Goal: Information Seeking & Learning: Learn about a topic

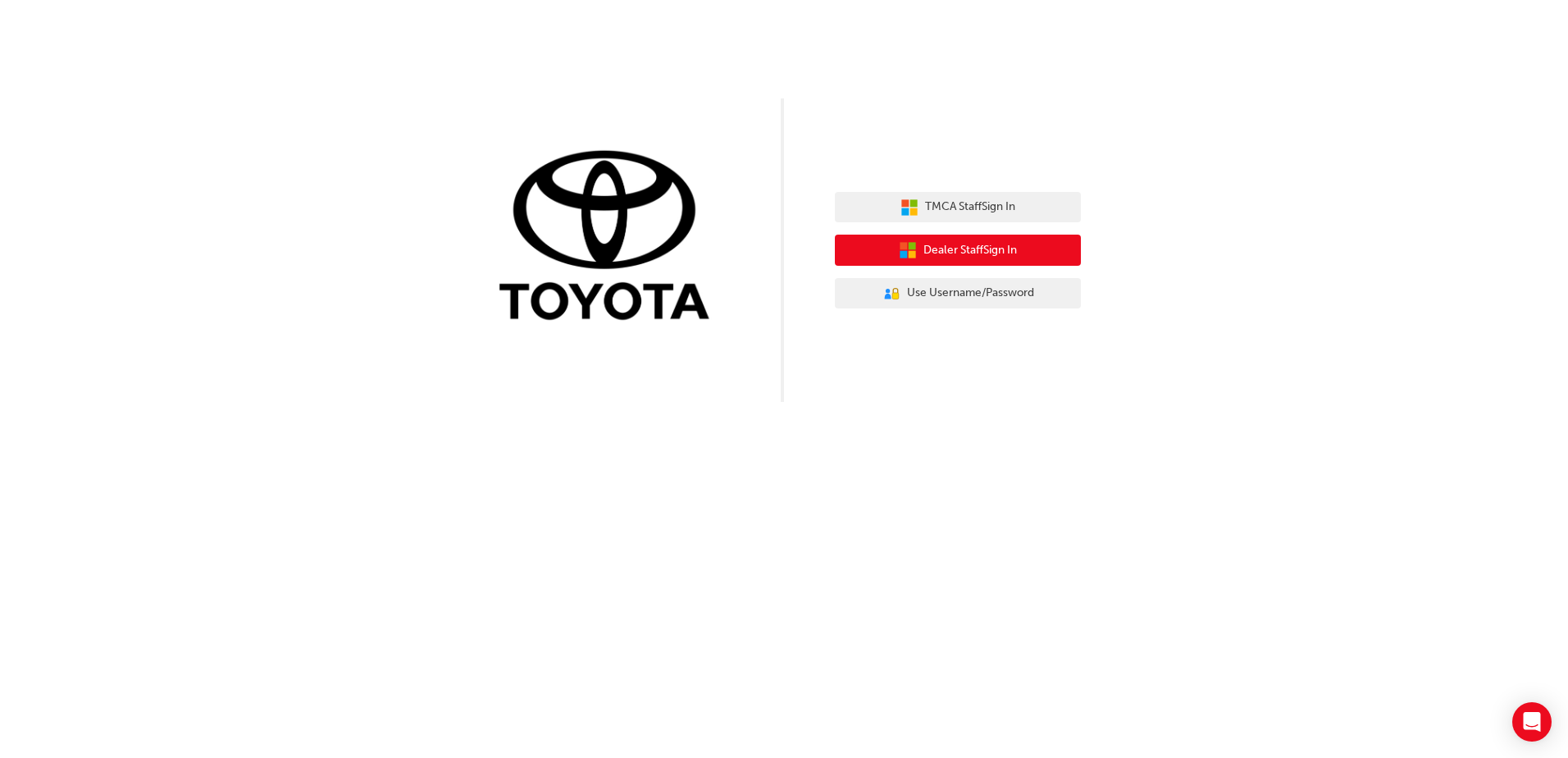
click at [983, 256] on span "Dealer Staff Sign In" at bounding box center [970, 250] width 94 height 19
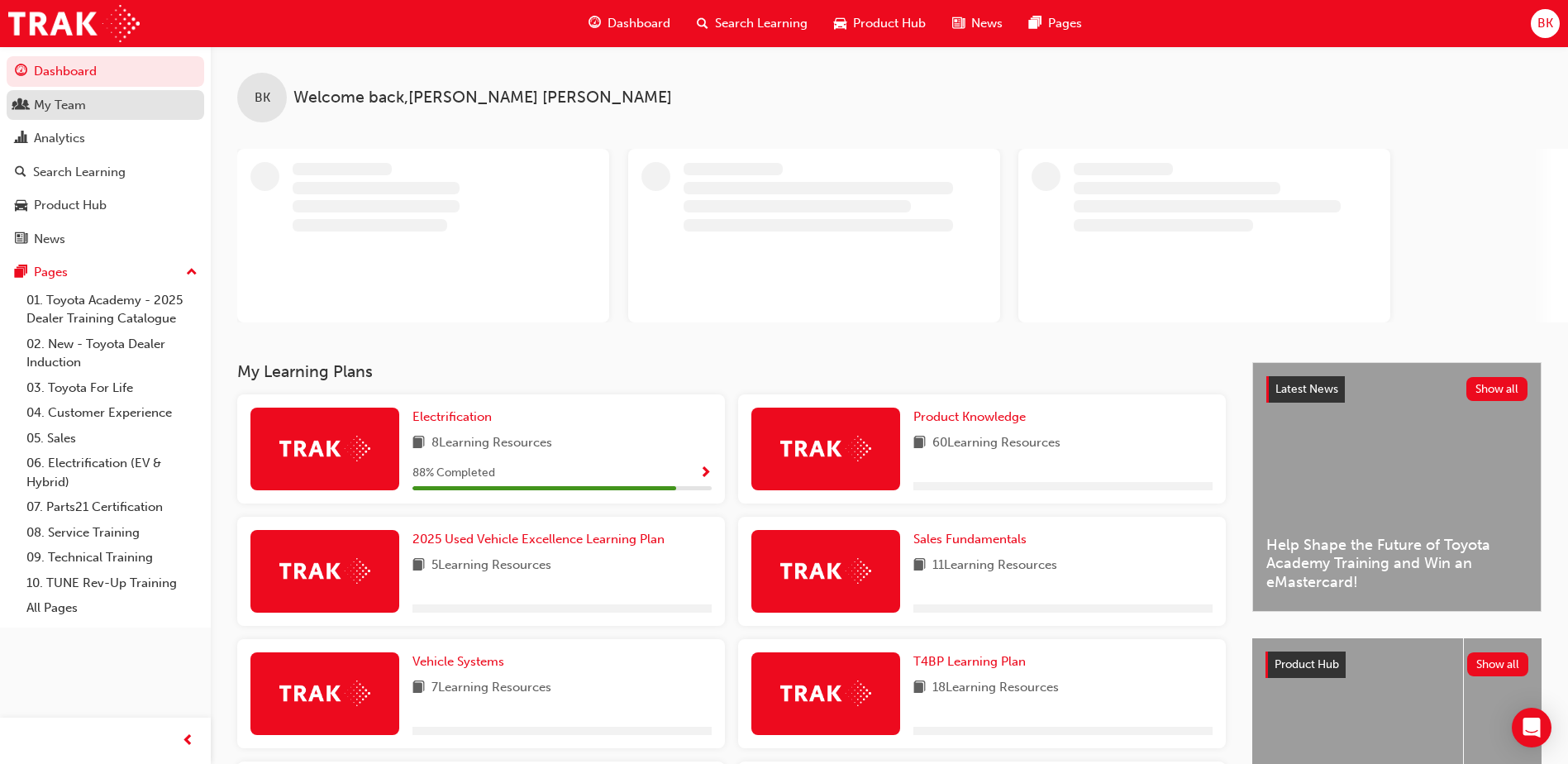
click at [65, 112] on div "My Team" at bounding box center [59, 105] width 52 height 19
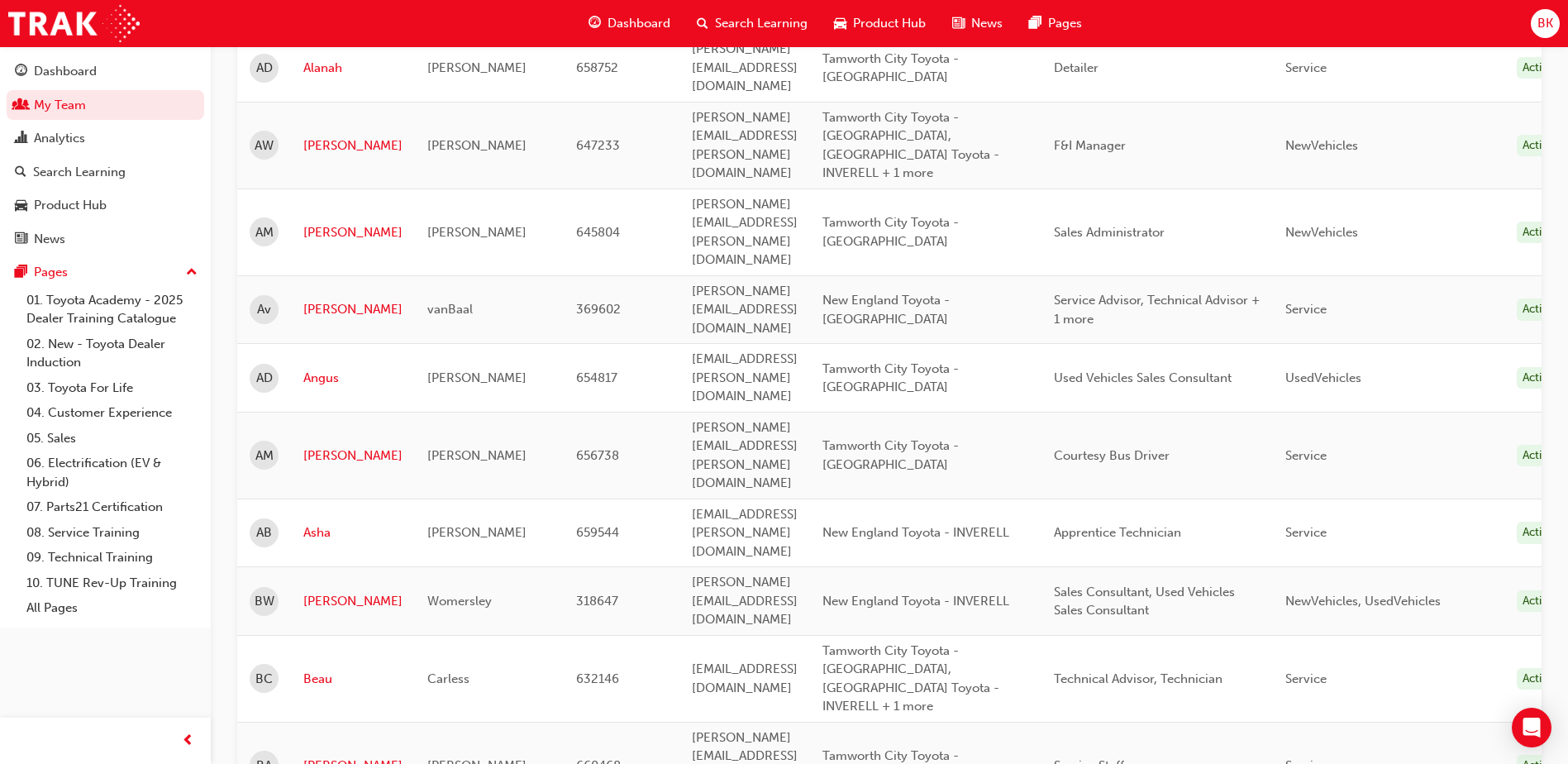
scroll to position [496, 0]
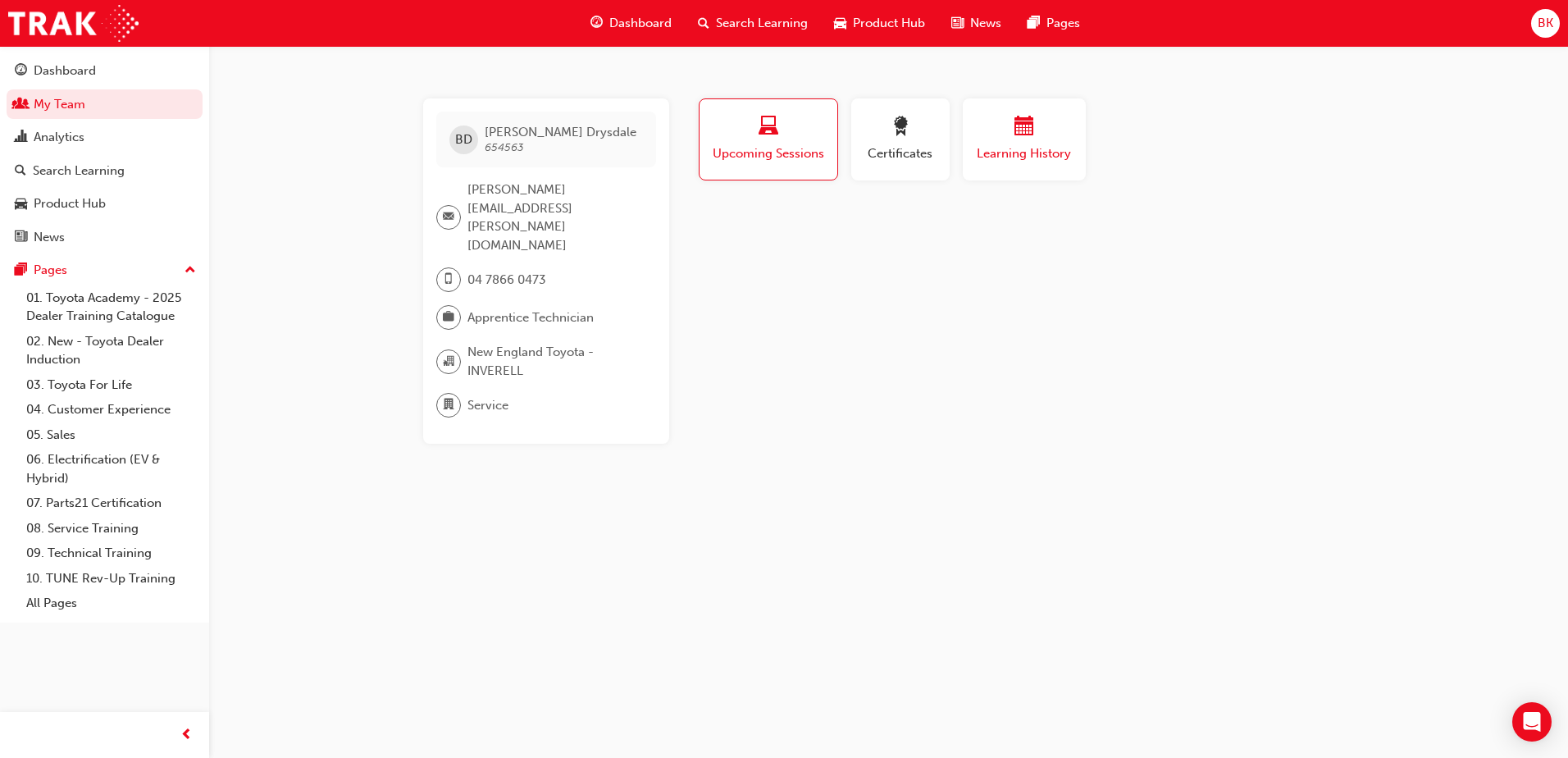
click at [1053, 140] on div "button" at bounding box center [1024, 129] width 98 height 25
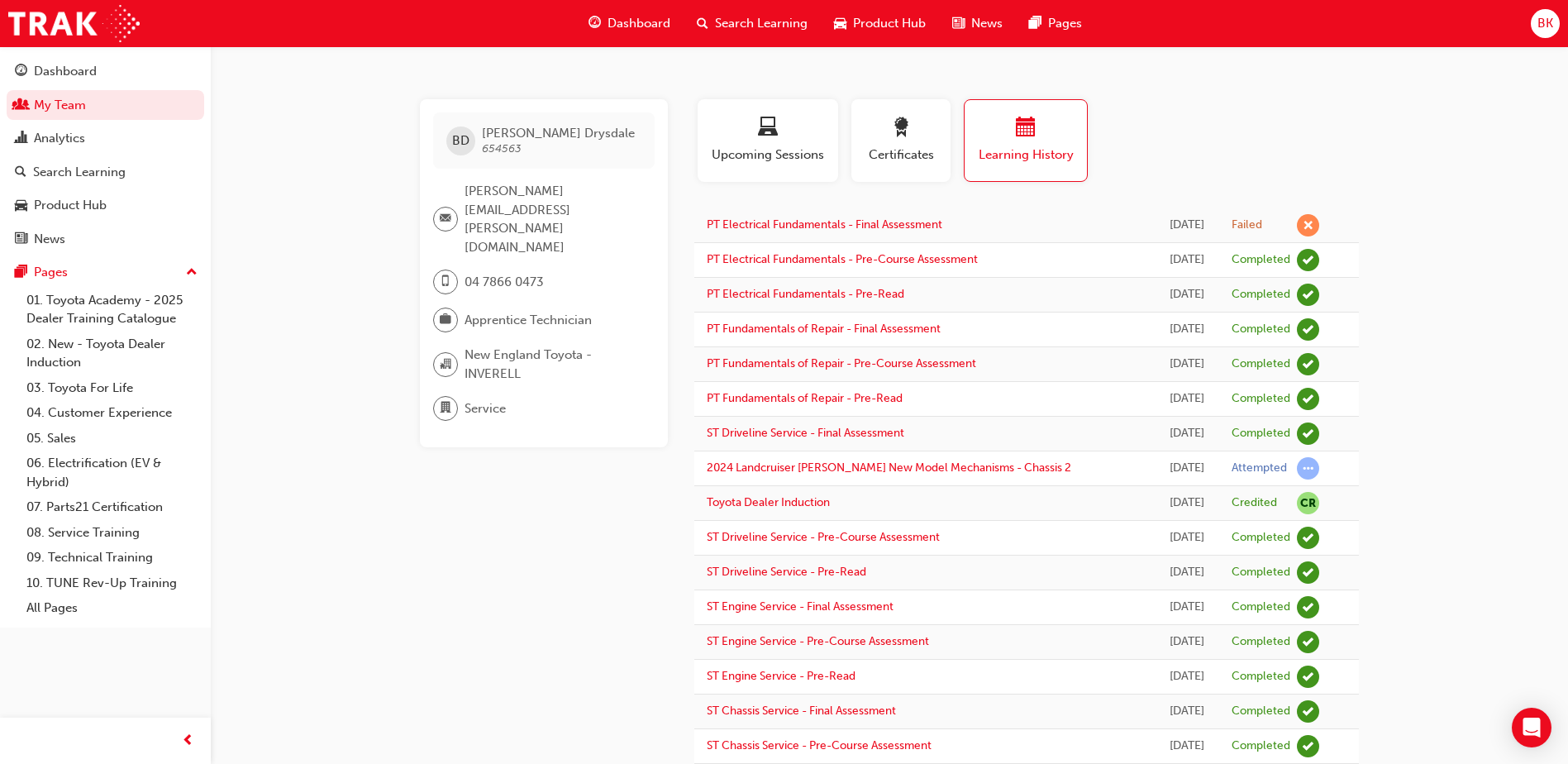
click at [744, 23] on span "Search Learning" at bounding box center [761, 23] width 93 height 19
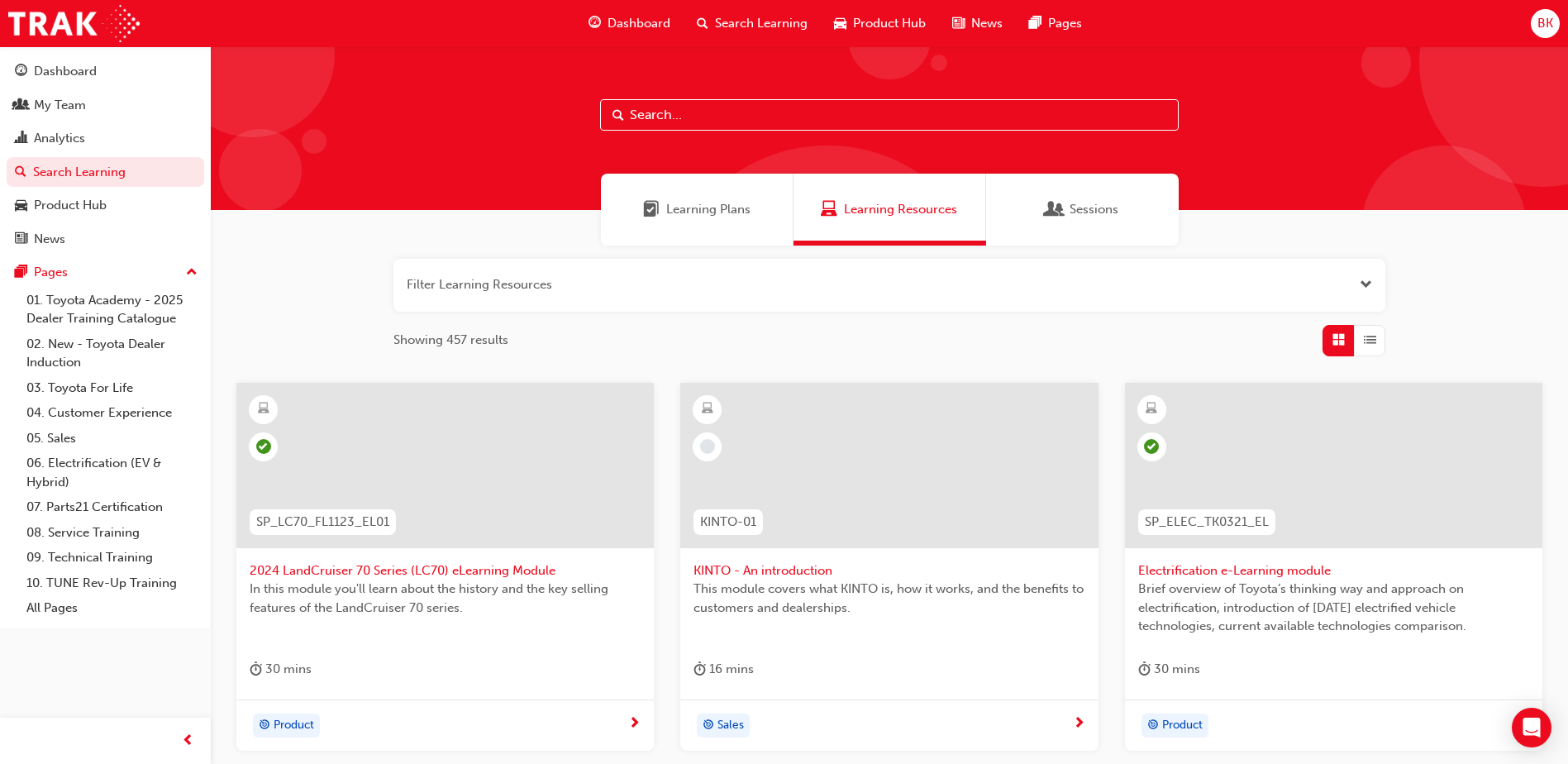
click at [704, 204] on span "Learning Plans" at bounding box center [708, 209] width 85 height 19
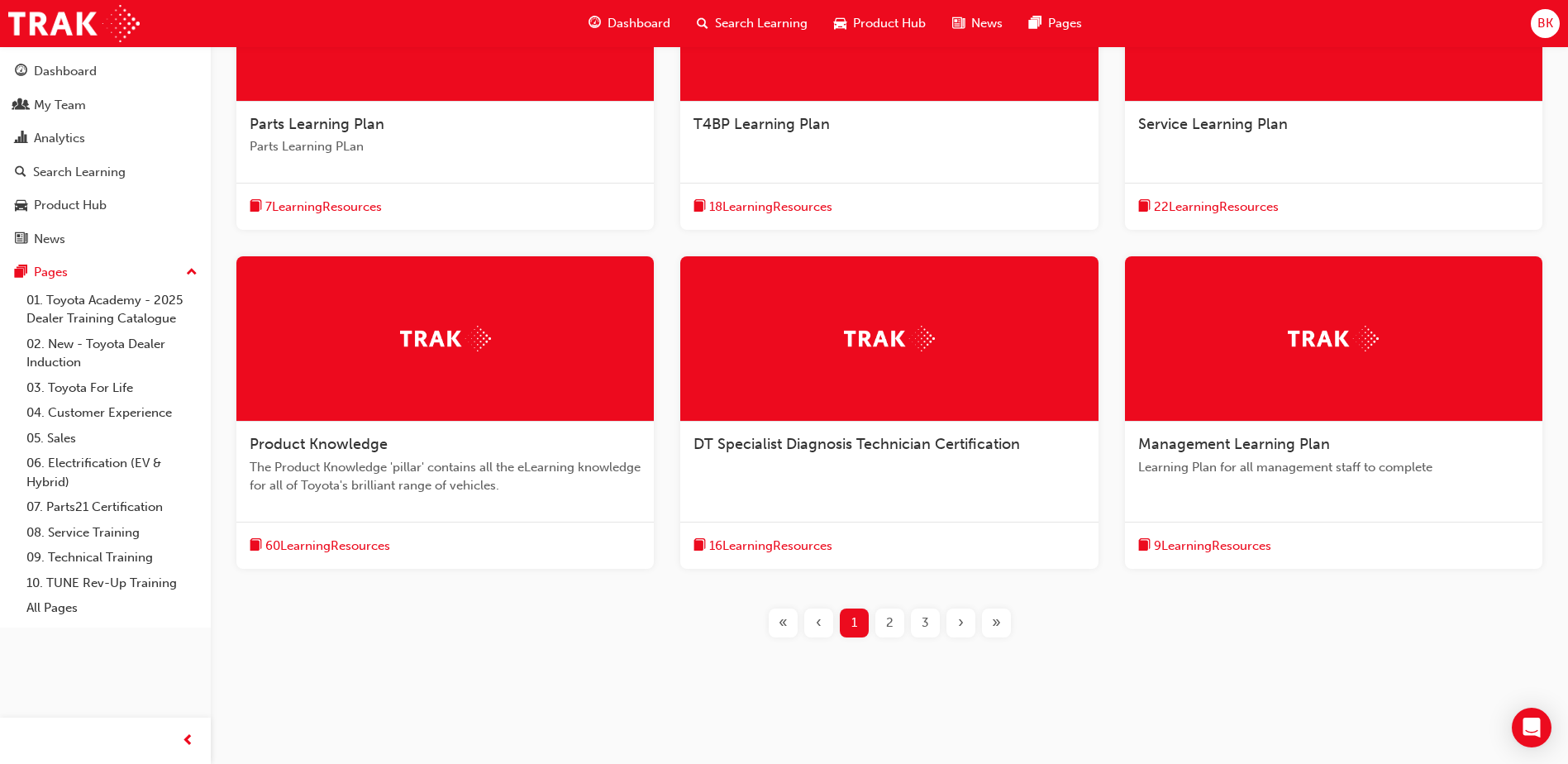
scroll to position [454, 0]
